Goal: Check status: Check status

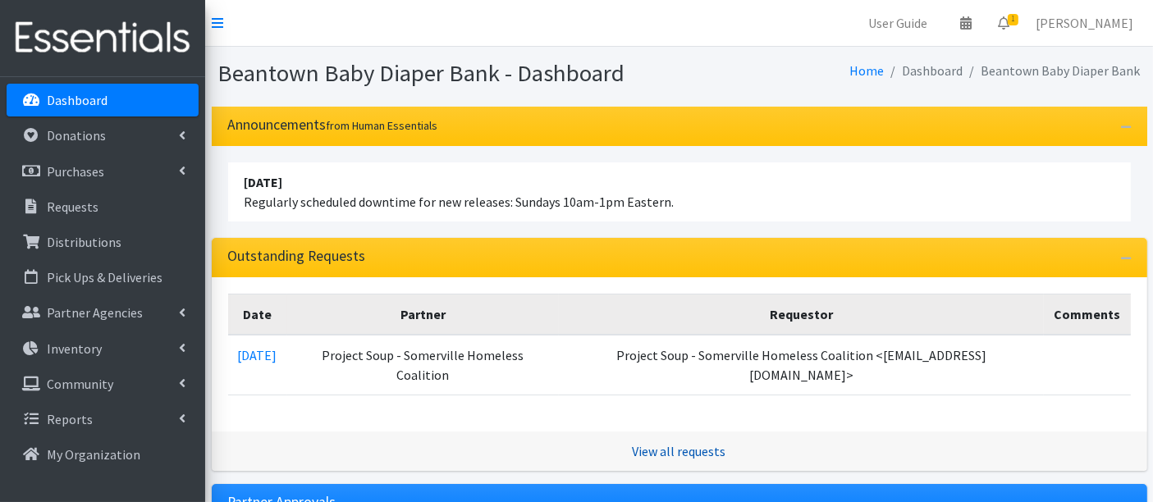
click at [689, 443] on link "View all requests" at bounding box center [680, 451] width 94 height 16
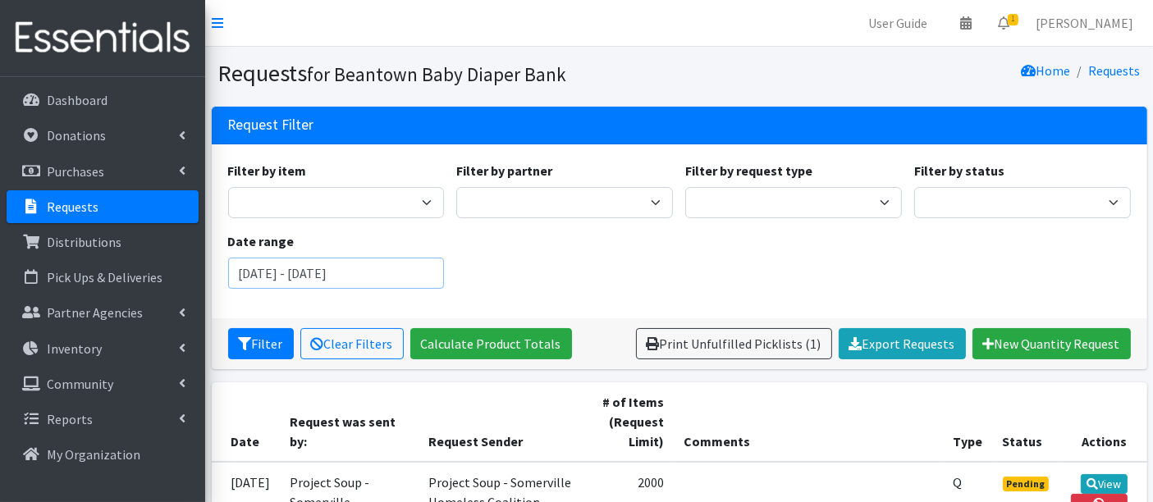
click at [341, 283] on input "[DATE] - [DATE]" at bounding box center [336, 273] width 217 height 31
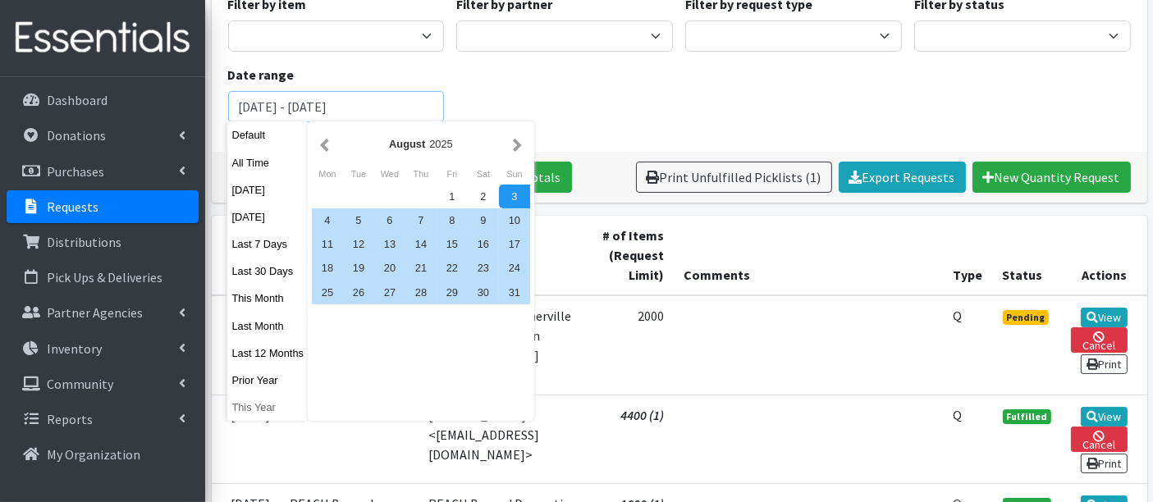
scroll to position [182, 0]
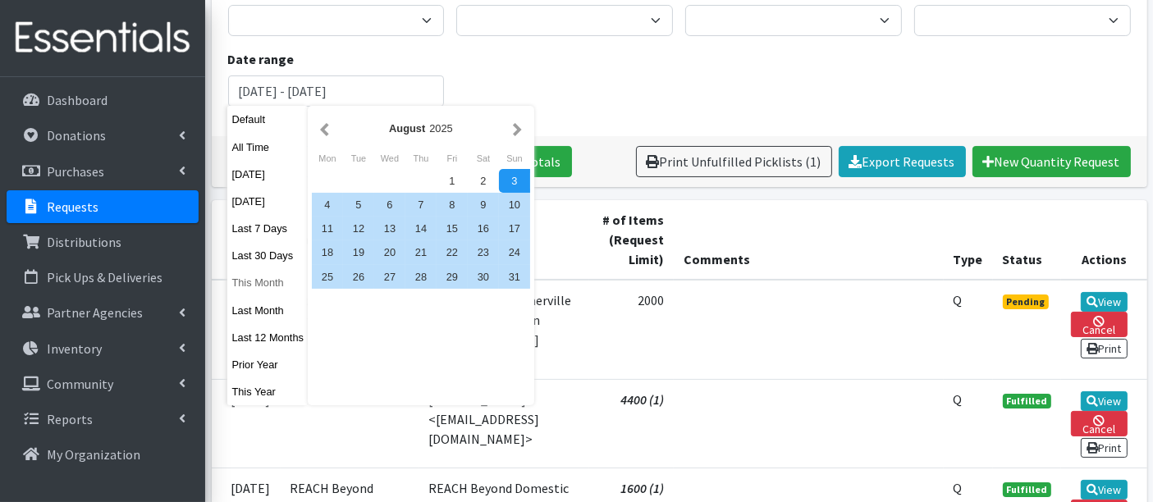
click at [249, 284] on button "This Month" at bounding box center [267, 283] width 80 height 24
type input "[DATE] - [DATE]"
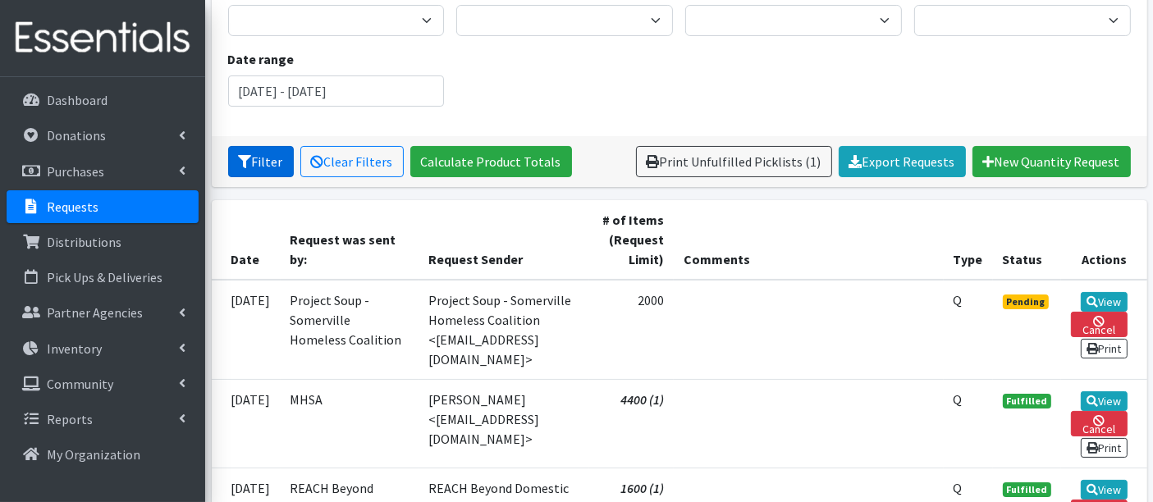
click at [274, 162] on button "Filter" at bounding box center [261, 161] width 66 height 31
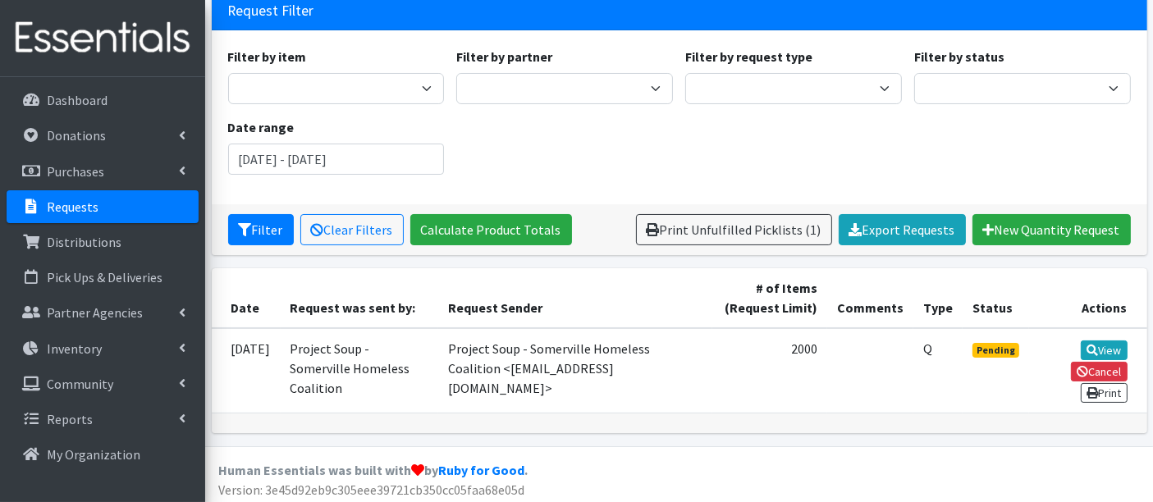
scroll to position [115, 0]
